Goal: Task Accomplishment & Management: Use online tool/utility

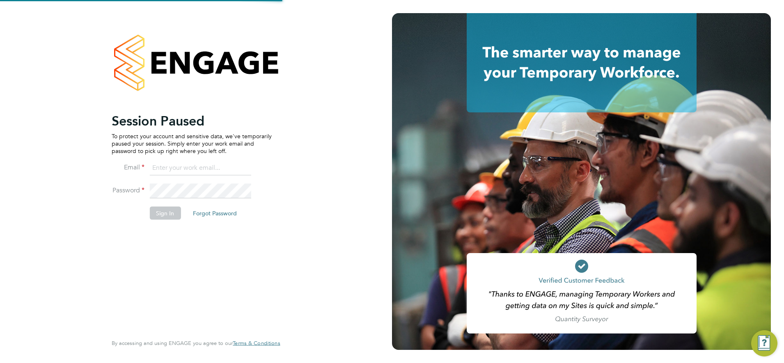
type input "[EMAIL_ADDRESS][PERSON_NAME][DOMAIN_NAME]"
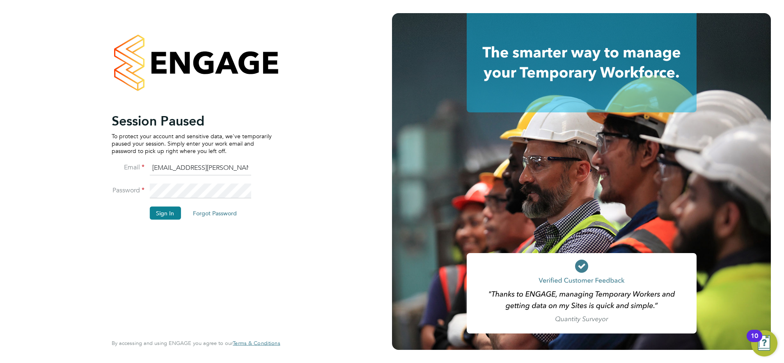
click at [223, 170] on input "chay.lee.wo@countrysidepartnerships.com" at bounding box center [199, 168] width 101 height 15
click at [345, 145] on div "Session Paused To protect your account and sensitive data, we've temporarily pa…" at bounding box center [196, 181] width 392 height 363
click at [161, 211] on button "Sign In" at bounding box center [164, 213] width 31 height 13
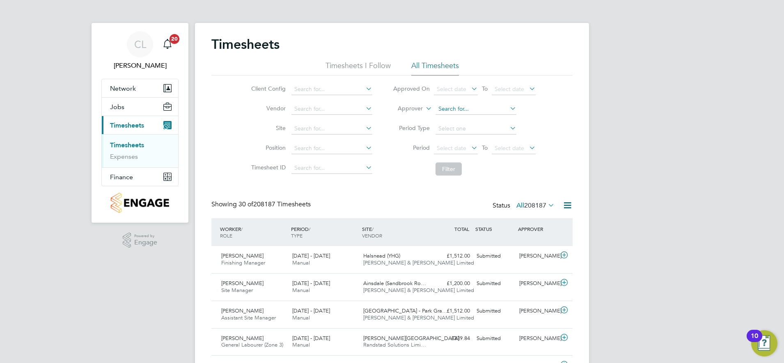
click at [458, 110] on input at bounding box center [476, 108] width 81 height 11
click at [364, 87] on icon at bounding box center [364, 88] width 0 height 11
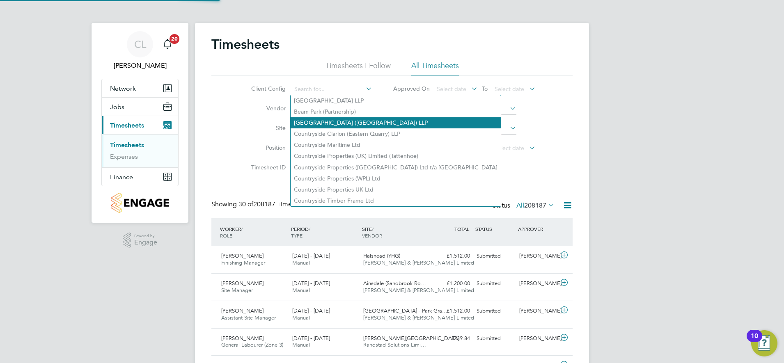
click at [341, 122] on li "[GEOGRAPHIC_DATA] ([GEOGRAPHIC_DATA]) LLP" at bounding box center [396, 122] width 210 height 11
type input "[GEOGRAPHIC_DATA] ([GEOGRAPHIC_DATA]) LLP"
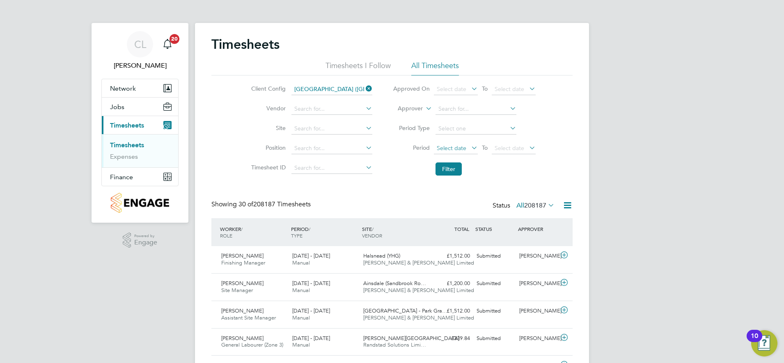
click at [469, 152] on span "Select date" at bounding box center [456, 148] width 44 height 11
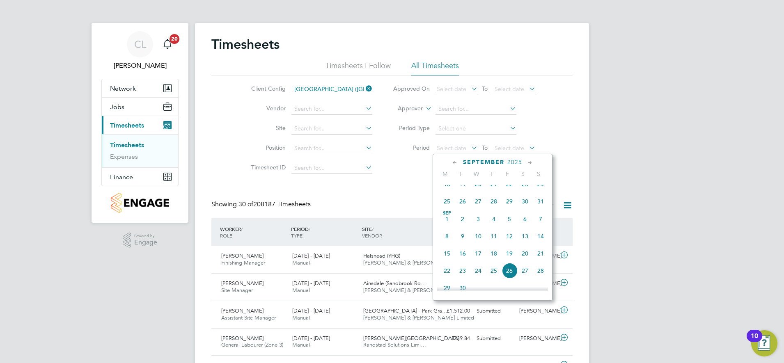
click at [448, 216] on span "Sep" at bounding box center [447, 213] width 16 height 4
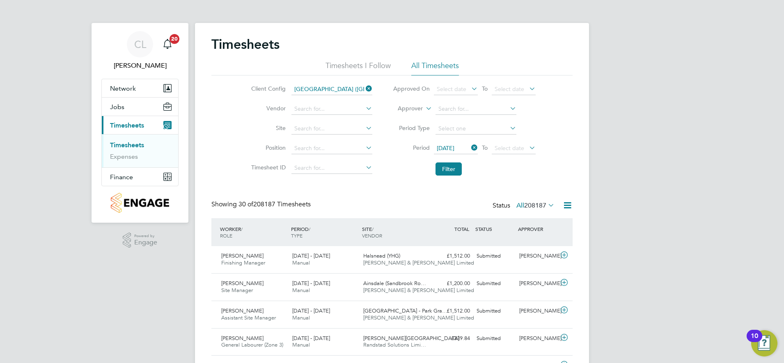
click at [528, 145] on icon at bounding box center [528, 147] width 0 height 11
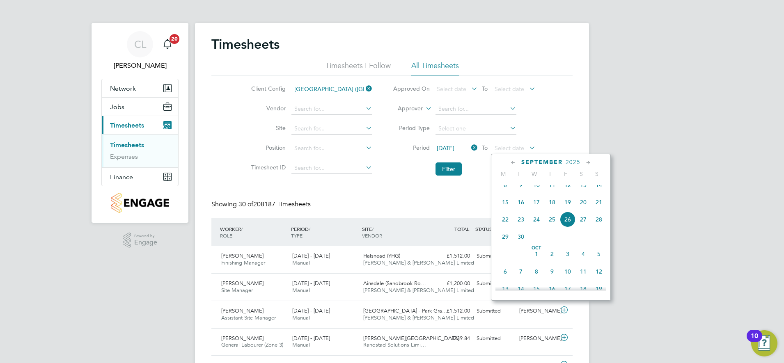
click at [567, 228] on span "26" at bounding box center [568, 220] width 16 height 16
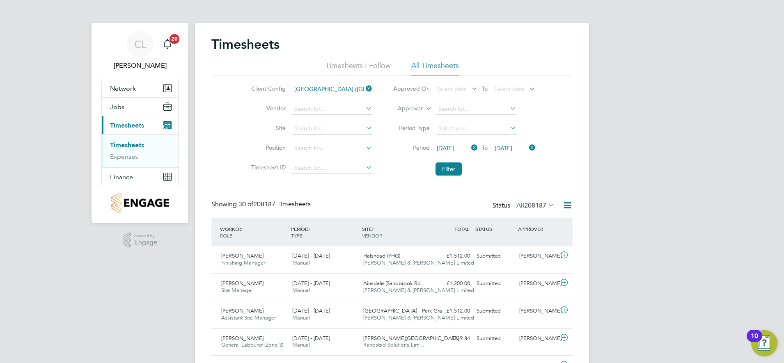
click at [475, 103] on li "Approver" at bounding box center [464, 109] width 163 height 20
drag, startPoint x: 442, startPoint y: 106, endPoint x: 455, endPoint y: 110, distance: 13.4
click at [445, 107] on input at bounding box center [476, 108] width 81 height 11
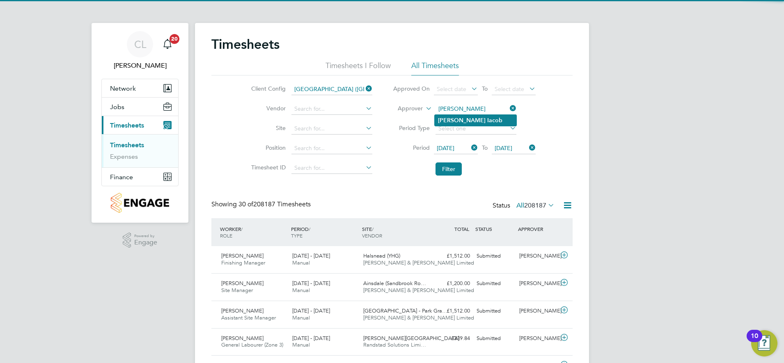
type input "[PERSON_NAME]"
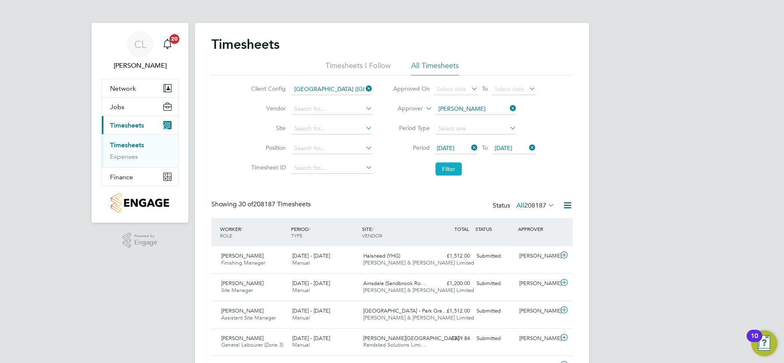
click at [455, 171] on button "Filter" at bounding box center [449, 169] width 26 height 13
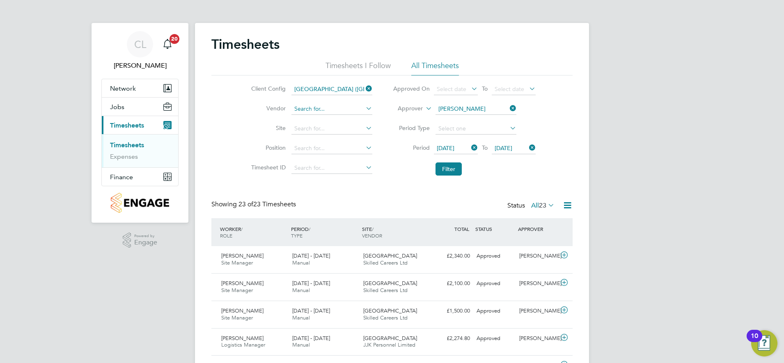
click at [318, 107] on input at bounding box center [332, 108] width 81 height 11
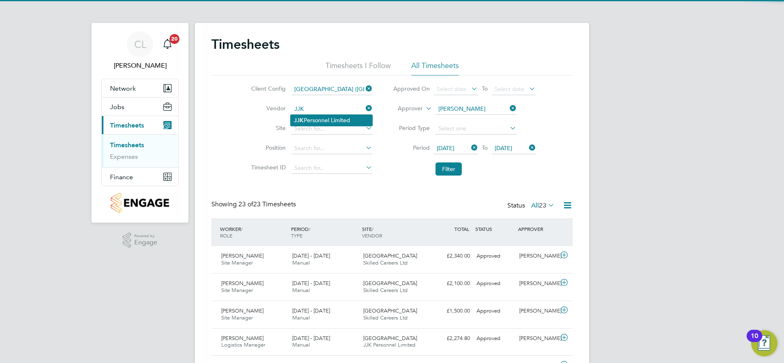
click at [327, 123] on li "JJK Personnel Limited" at bounding box center [332, 120] width 82 height 11
type input "JJK Personnel Limited"
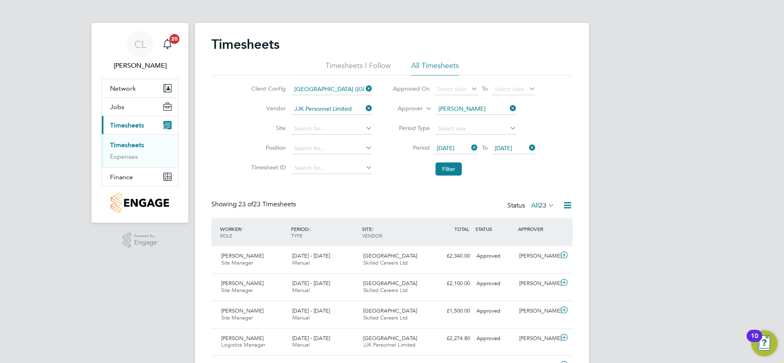
click at [327, 123] on input at bounding box center [332, 128] width 81 height 11
type input "[GEOGRAPHIC_DATA]"
click at [319, 149] on input at bounding box center [332, 148] width 81 height 11
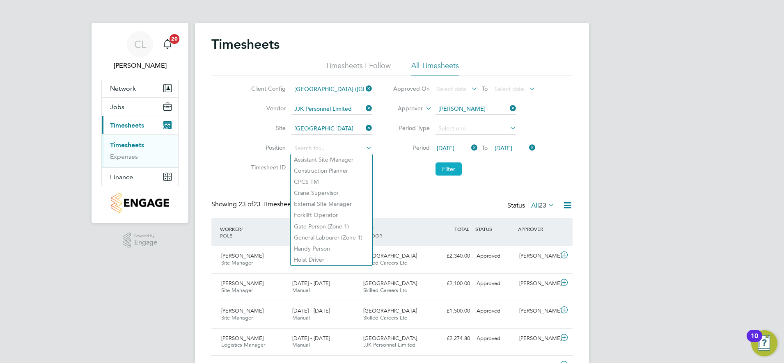
drag, startPoint x: 417, startPoint y: 179, endPoint x: 448, endPoint y: 166, distance: 32.8
click at [418, 179] on li "Filter" at bounding box center [464, 169] width 163 height 21
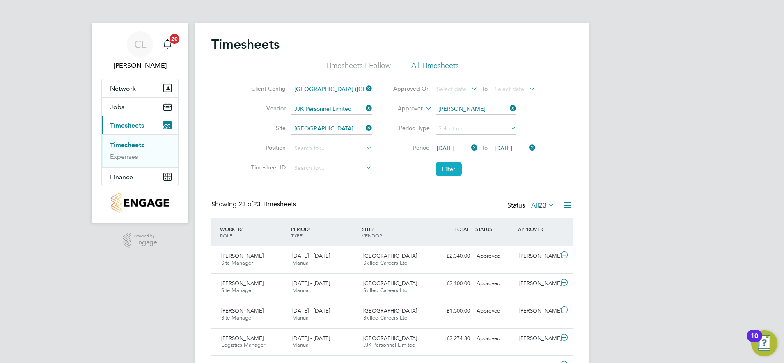
click at [453, 163] on button "Filter" at bounding box center [449, 169] width 26 height 13
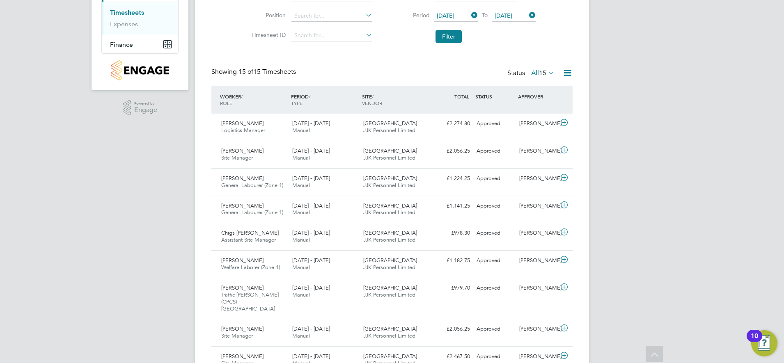
drag, startPoint x: 571, startPoint y: 70, endPoint x: 554, endPoint y: 92, distance: 28.1
click at [571, 71] on icon at bounding box center [568, 73] width 10 height 10
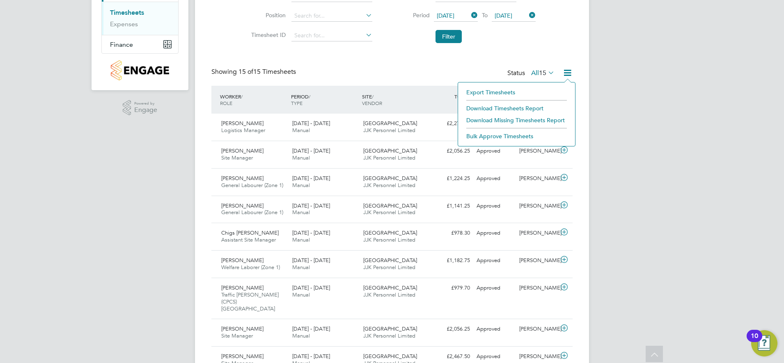
click at [529, 104] on li "Download Timesheets Report" at bounding box center [516, 108] width 109 height 11
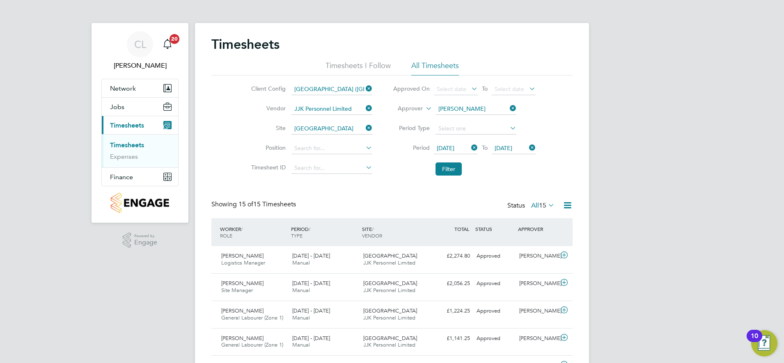
click at [401, 182] on div "Timesheets Timesheets I Follow All Timesheets Client Config [GEOGRAPHIC_DATA] (…" at bounding box center [391, 360] width 361 height 649
